Goal: Ask a question

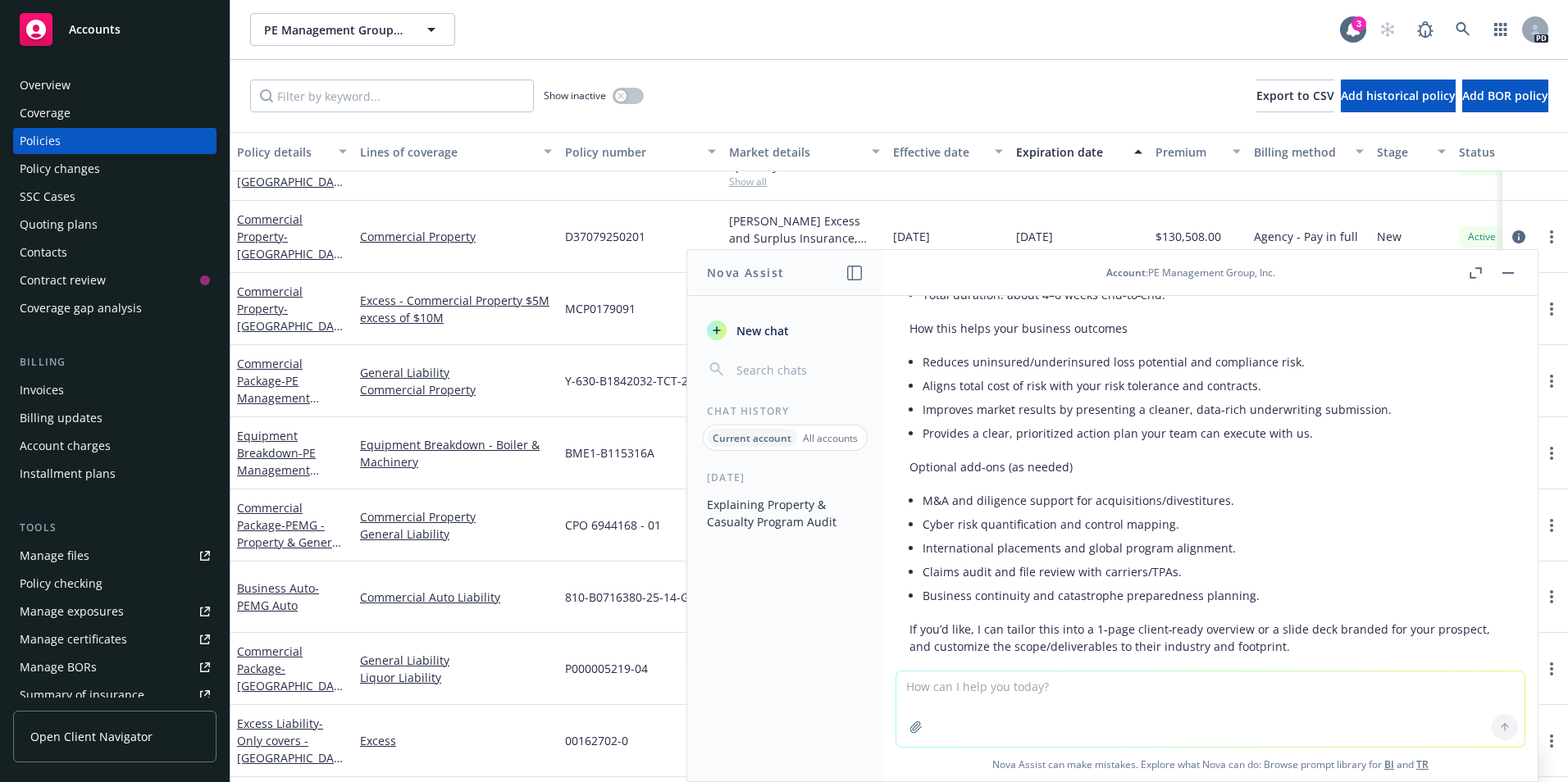
scroll to position [1970, 0]
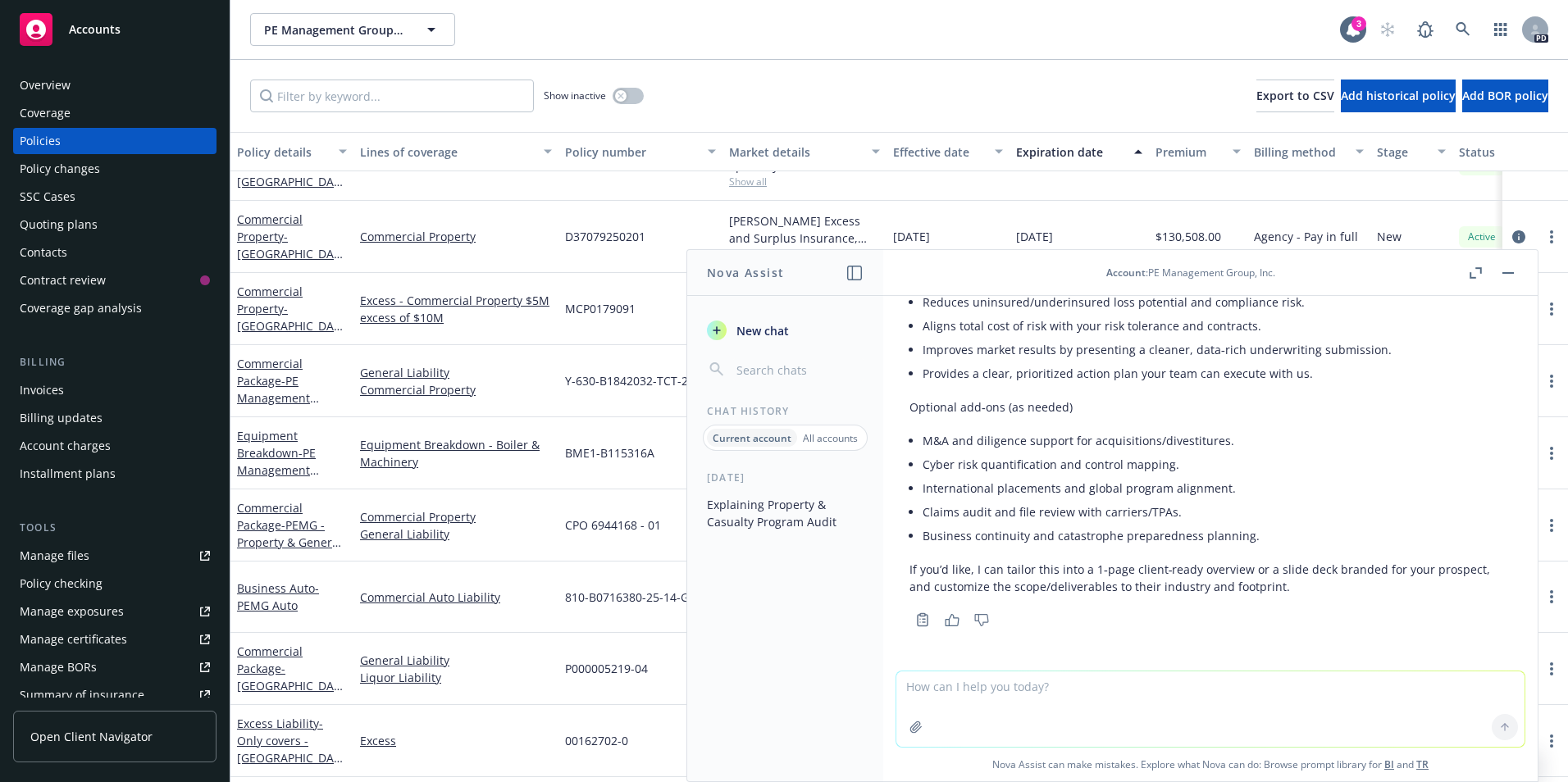
click at [974, 708] on textarea at bounding box center [1210, 709] width 628 height 76
click at [1032, 686] on textarea at bounding box center [1210, 709] width 628 height 76
click at [1322, 688] on textarea "what are some typical findings when doing a Property and Casualty and" at bounding box center [1210, 708] width 628 height 77
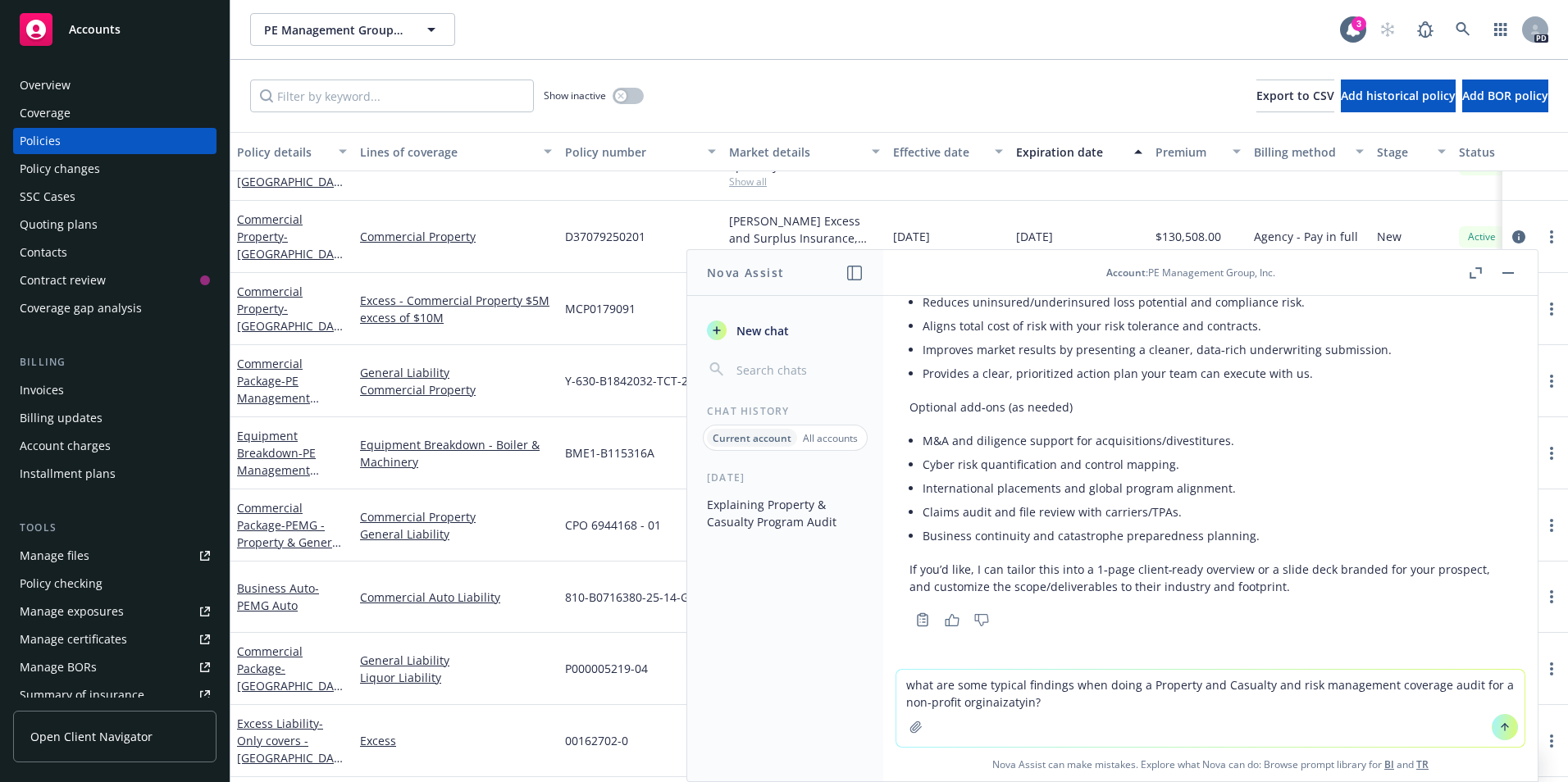
type textarea "what are some typical findings when doing a Property and Casualty and risk mana…"
click at [1053, 706] on textarea "what are some typical findings when doing a Property and Casualty and risk mana…" at bounding box center [1210, 708] width 628 height 77
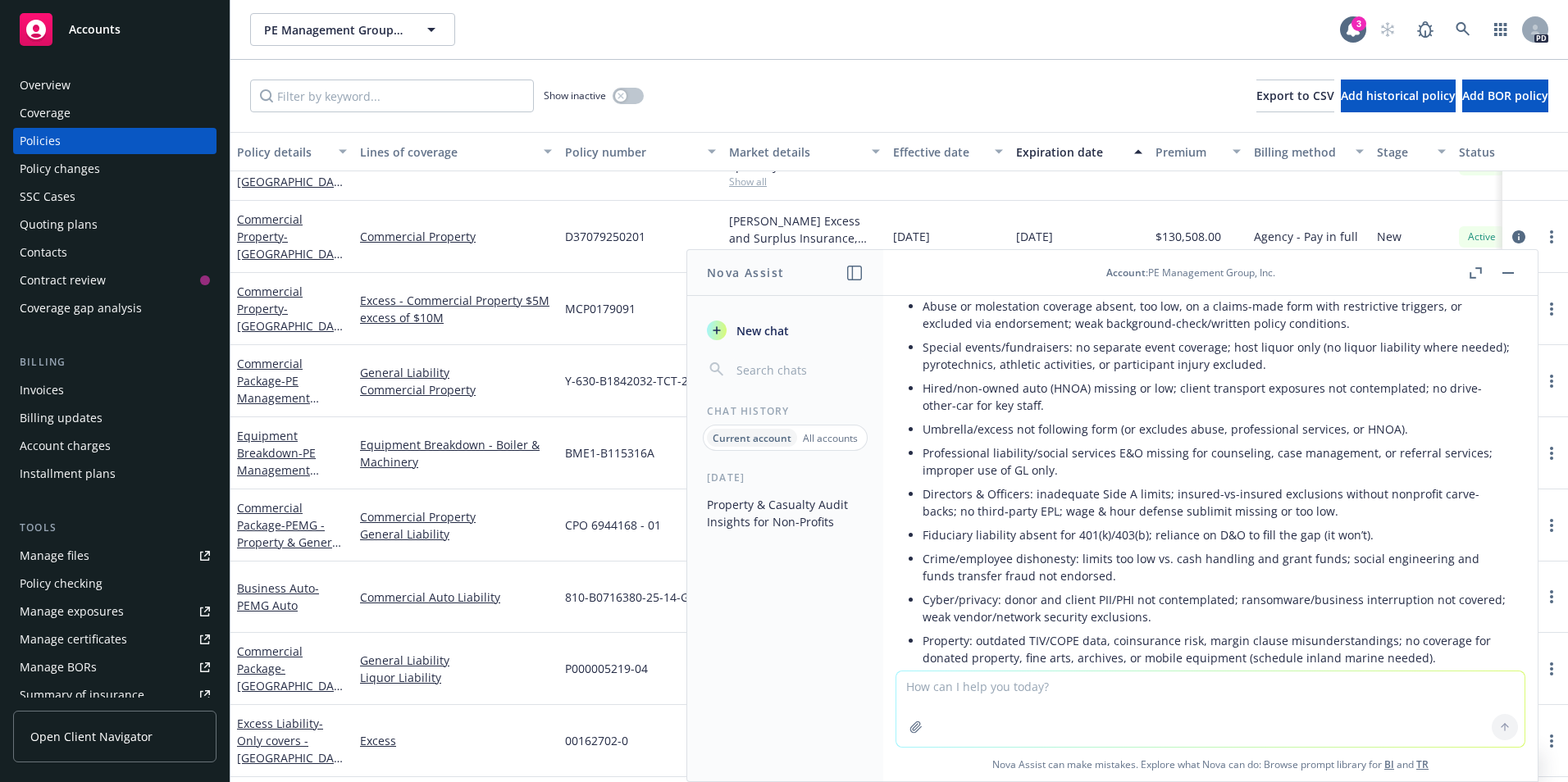
scroll to position [2666, 0]
